Goal: Navigation & Orientation: Understand site structure

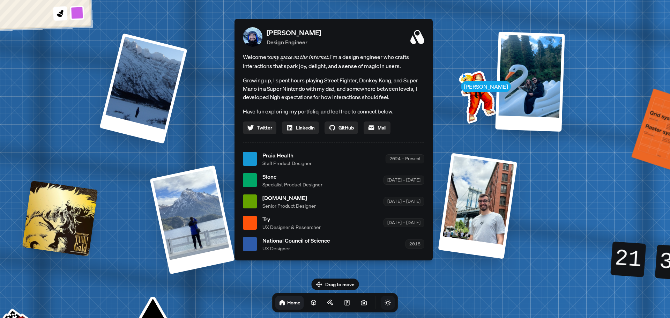
click at [385, 299] on icon "Toggle Theme" at bounding box center [388, 302] width 7 height 7
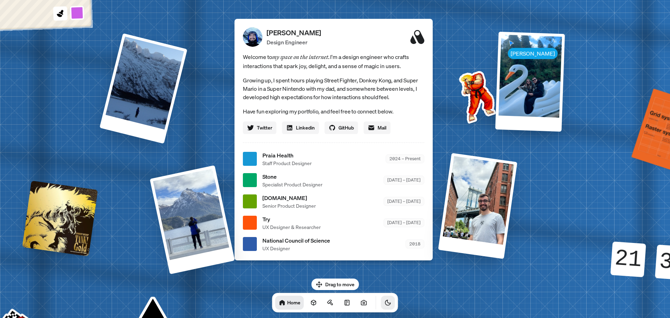
click at [385, 299] on icon "Toggle Theme" at bounding box center [388, 302] width 7 height 7
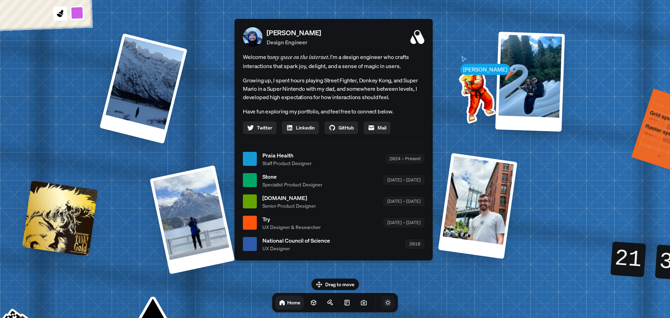
click at [385, 299] on icon "Toggle Theme" at bounding box center [388, 302] width 7 height 7
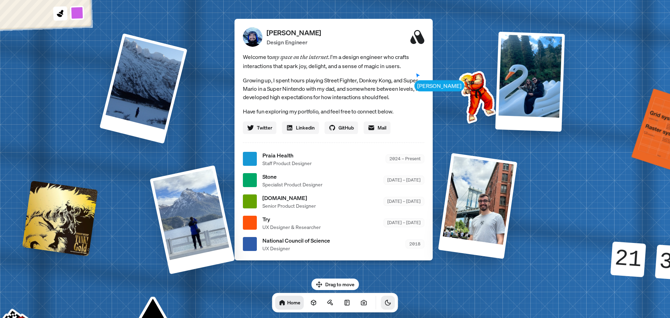
click at [385, 299] on icon "Toggle Theme" at bounding box center [388, 302] width 7 height 7
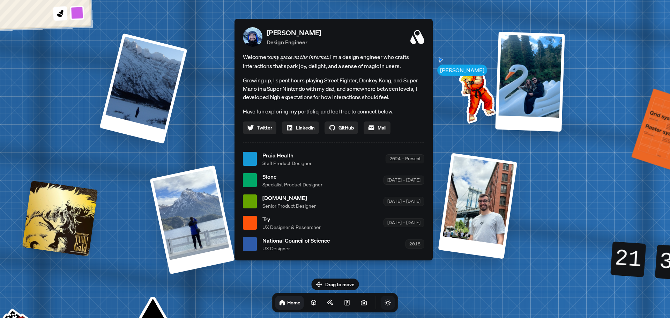
click at [385, 299] on icon "Toggle Theme" at bounding box center [388, 302] width 7 height 7
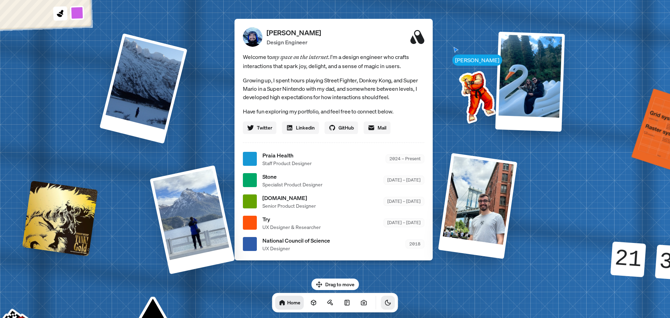
click at [385, 299] on icon "Toggle Theme" at bounding box center [388, 302] width 7 height 7
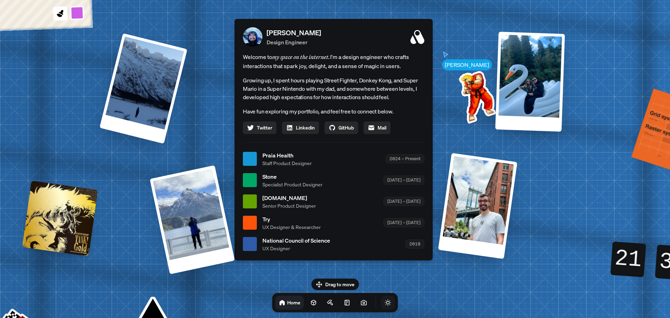
click at [385, 299] on icon "Toggle Theme" at bounding box center [388, 302] width 7 height 7
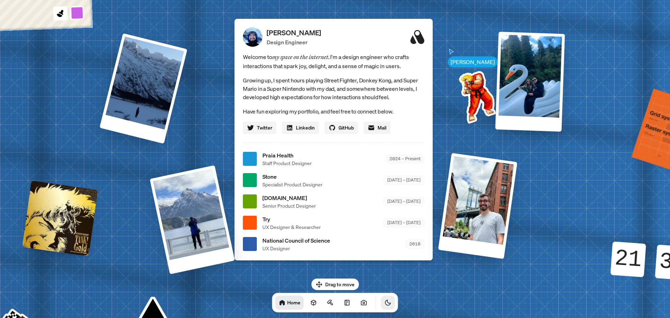
click at [385, 299] on icon "Toggle Theme" at bounding box center [388, 302] width 7 height 7
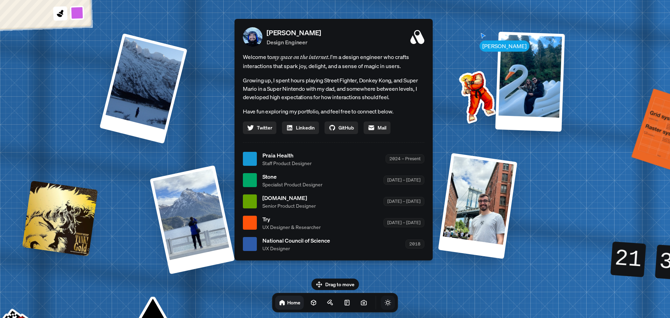
click at [385, 299] on icon "Toggle Theme" at bounding box center [388, 302] width 7 height 7
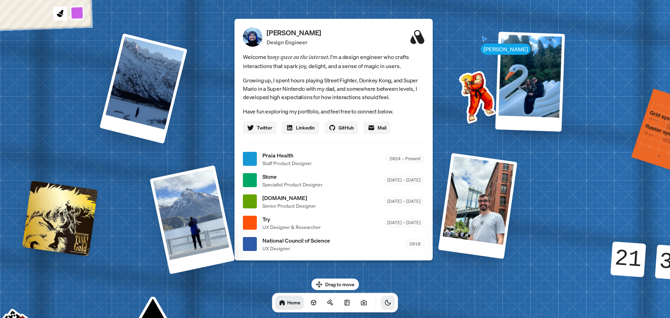
click at [385, 299] on icon "Toggle Theme" at bounding box center [388, 302] width 7 height 7
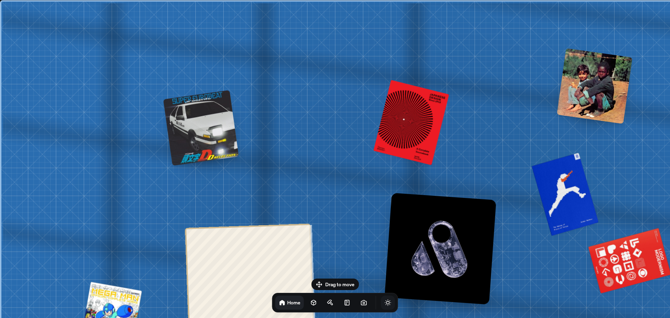
drag, startPoint x: 218, startPoint y: 111, endPoint x: 467, endPoint y: 134, distance: 249.9
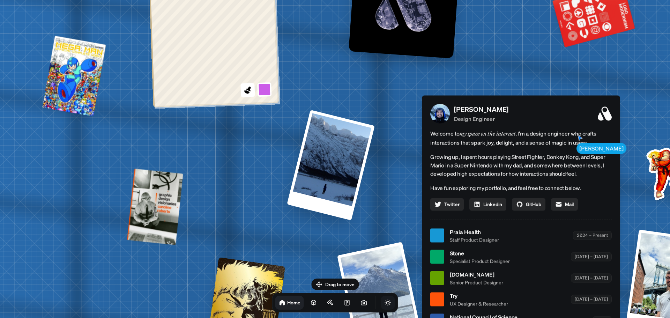
drag, startPoint x: 383, startPoint y: 203, endPoint x: 348, endPoint y: -42, distance: 248.0
click at [348, 0] on html "Andre Andre Souza Design Engineer Welcome to my space on the internet. I'm a de…" at bounding box center [335, 0] width 670 height 0
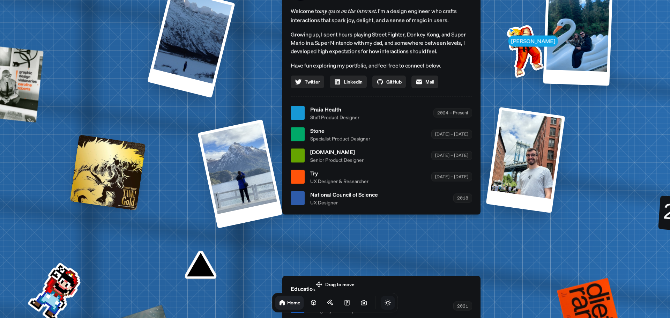
drag, startPoint x: 385, startPoint y: 191, endPoint x: 126, endPoint y: -21, distance: 334.8
click at [126, 0] on html "Andre Andre Souza Design Engineer Welcome to my space on the internet. I'm a de…" at bounding box center [335, 0] width 670 height 0
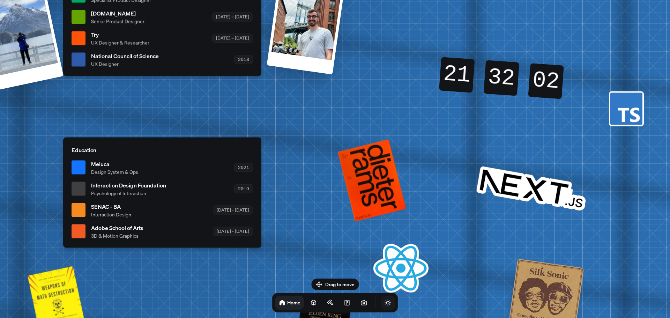
drag, startPoint x: 475, startPoint y: 124, endPoint x: 375, endPoint y: 74, distance: 111.9
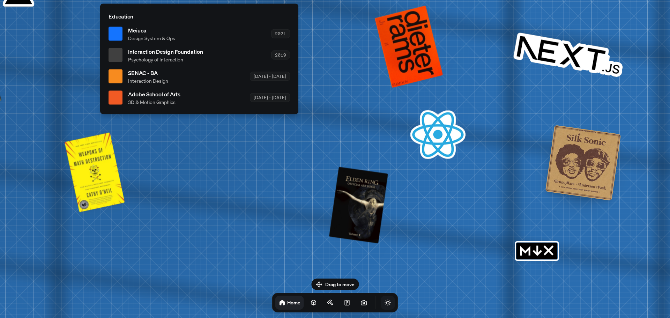
drag, startPoint x: 470, startPoint y: 264, endPoint x: 539, endPoint y: 70, distance: 205.9
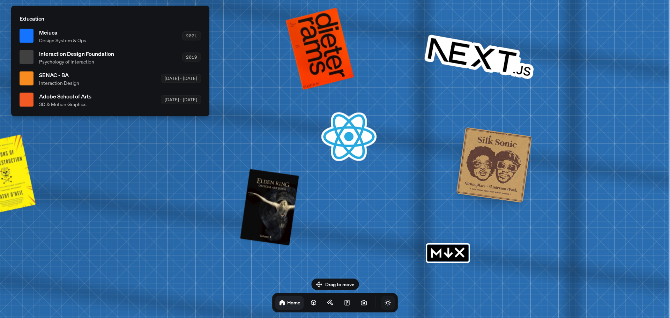
drag, startPoint x: 384, startPoint y: 145, endPoint x: 76, endPoint y: 30, distance: 328.2
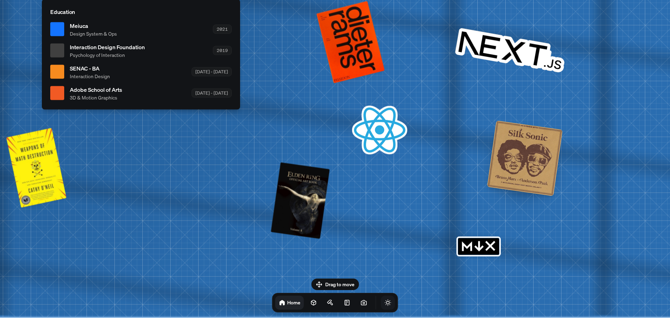
drag, startPoint x: 427, startPoint y: 177, endPoint x: 458, endPoint y: 28, distance: 152.5
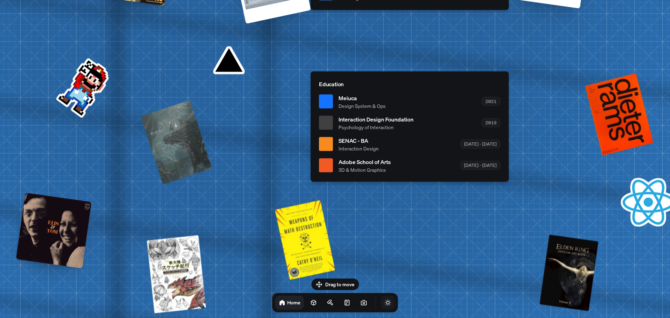
drag, startPoint x: 507, startPoint y: 205, endPoint x: 622, endPoint y: 233, distance: 118.2
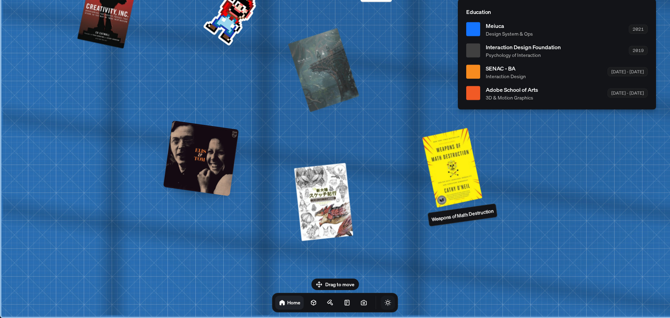
drag, startPoint x: 351, startPoint y: 239, endPoint x: 522, endPoint y: 84, distance: 231.3
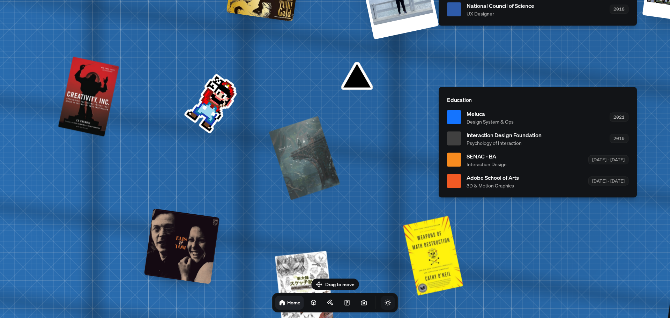
drag, startPoint x: 267, startPoint y: 134, endPoint x: 227, endPoint y: 269, distance: 140.9
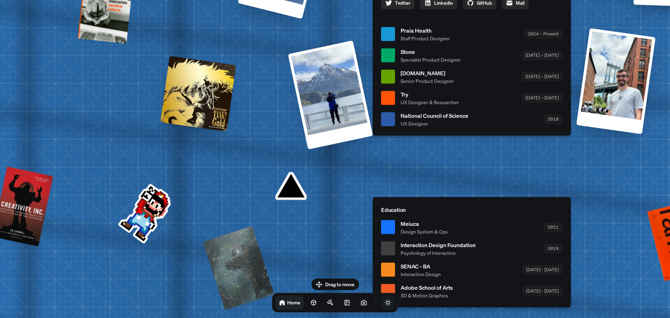
drag, startPoint x: 304, startPoint y: 85, endPoint x: 190, endPoint y: 239, distance: 191.6
click at [190, 239] on div "Andre Andre Souza Design Engineer Welcome to my space on the internet. I'm a de…" at bounding box center [473, 34] width 1044 height 915
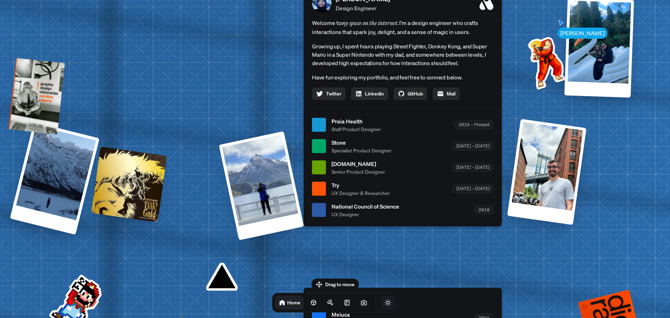
drag, startPoint x: 215, startPoint y: 96, endPoint x: 121, endPoint y: 209, distance: 147.1
click at [113, 229] on div "Andre Andre Souza Design Engineer Welcome to my space on the internet. I'm a de…" at bounding box center [404, 125] width 1044 height 915
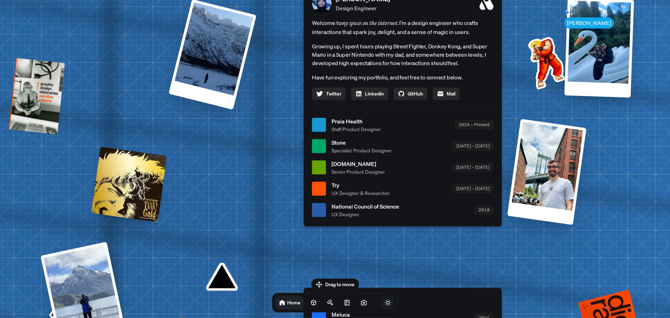
drag, startPoint x: 251, startPoint y: 170, endPoint x: 37, endPoint y: 245, distance: 226.9
click at [37, 245] on div "Andre Andre Souza Design Engineer Welcome to my space on the internet. I'm a de…" at bounding box center [404, 125] width 1044 height 915
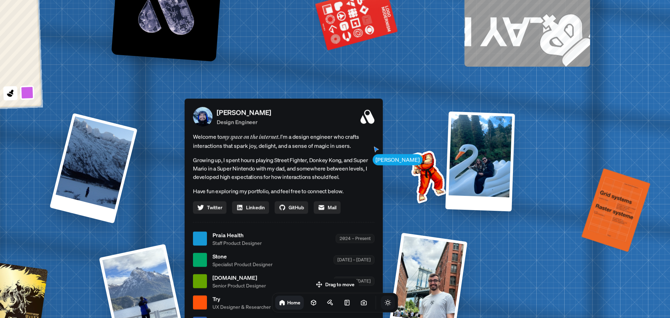
drag, startPoint x: 267, startPoint y: 88, endPoint x: 145, endPoint y: 207, distance: 170.6
click at [145, 207] on div "Andre Andre Souza Design Engineer Welcome to my space on the internet. I'm a de…" at bounding box center [285, 238] width 1044 height 915
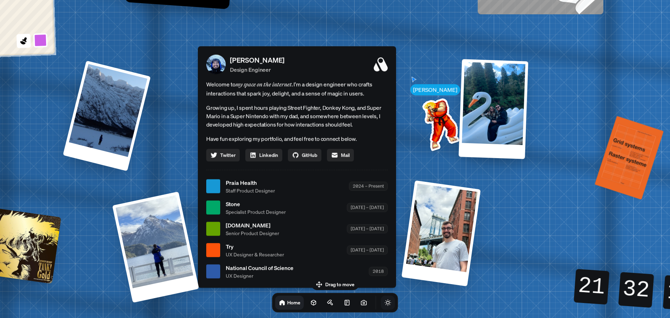
drag, startPoint x: 145, startPoint y: 205, endPoint x: 162, endPoint y: 148, distance: 59.9
click at [162, 148] on div "Andre Andre Souza Design Engineer Welcome to my space on the internet. I'm a de…" at bounding box center [298, 186] width 1044 height 915
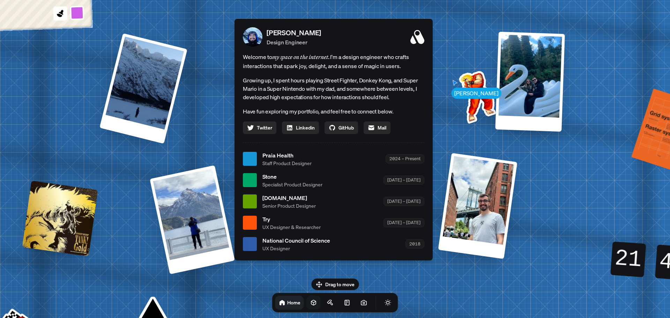
click at [310, 303] on icon at bounding box center [313, 302] width 7 height 7
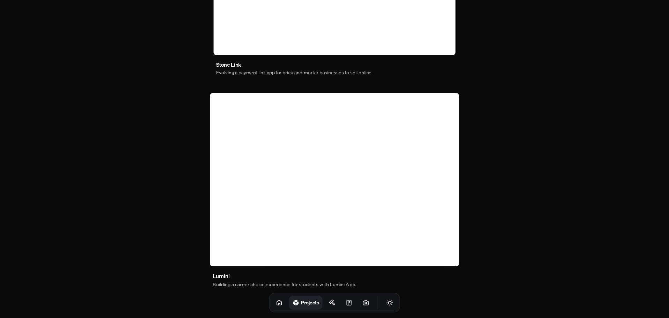
scroll to position [402, 0]
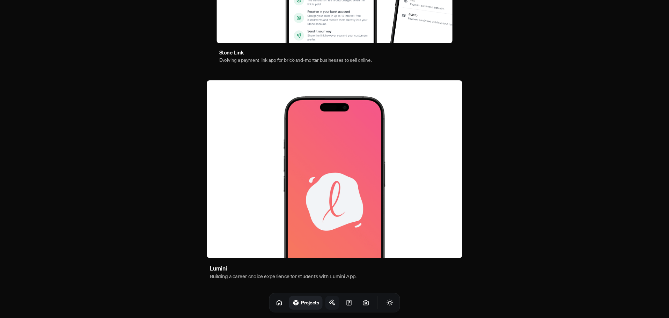
click at [329, 303] on icon at bounding box center [332, 302] width 7 height 7
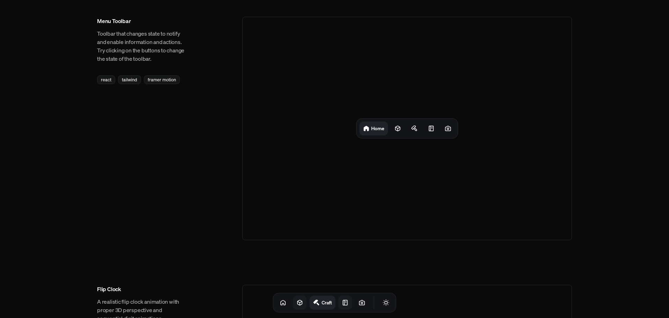
click at [342, 303] on link at bounding box center [345, 303] width 14 height 14
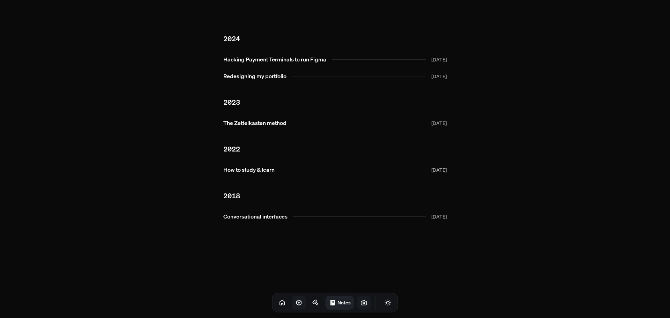
click at [363, 302] on icon at bounding box center [364, 303] width 2 height 2
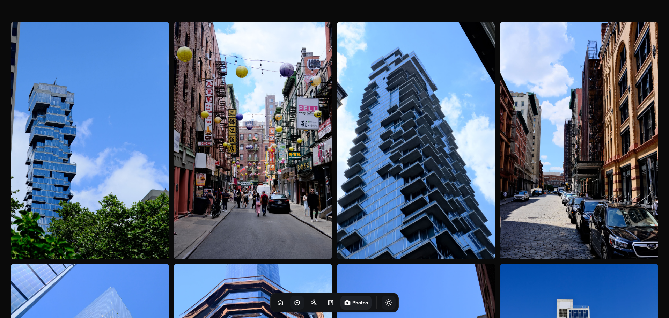
click at [386, 307] on button "Toggle Theme" at bounding box center [389, 303] width 14 height 14
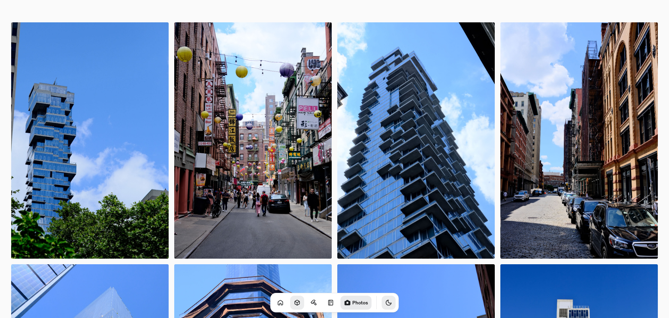
click at [386, 305] on icon "Toggle Theme" at bounding box center [388, 302] width 5 height 5
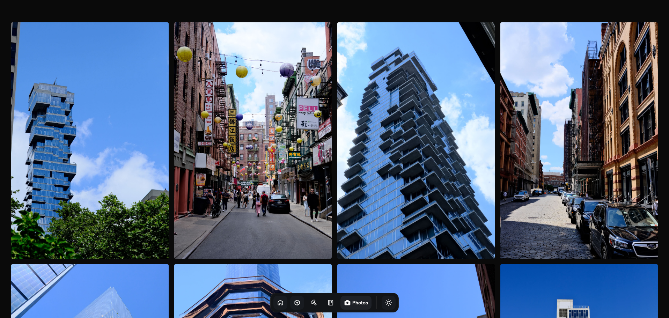
click at [273, 306] on link at bounding box center [280, 303] width 14 height 14
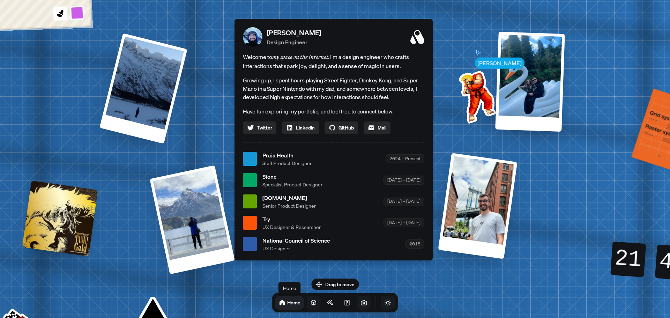
click at [297, 304] on div "Home Home Home" at bounding box center [335, 303] width 126 height 20
click at [310, 304] on icon at bounding box center [313, 302] width 7 height 7
